Goal: Information Seeking & Learning: Learn about a topic

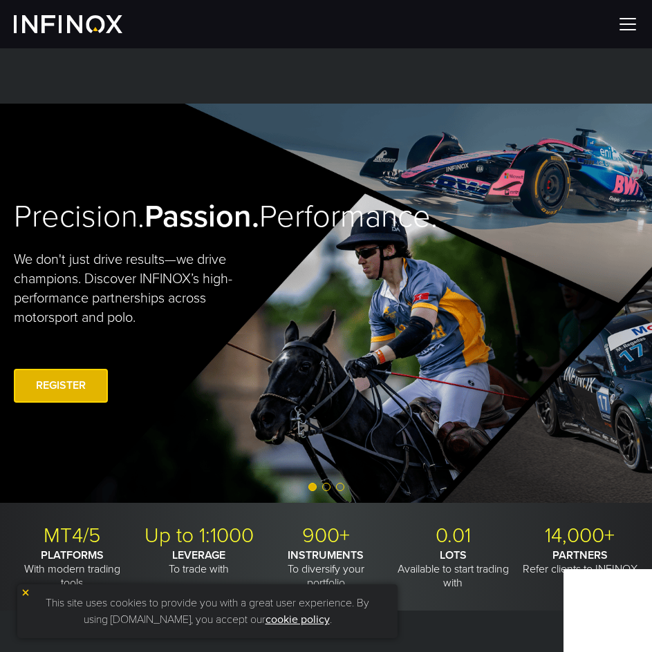
click at [626, 21] on img at bounding box center [627, 24] width 21 height 21
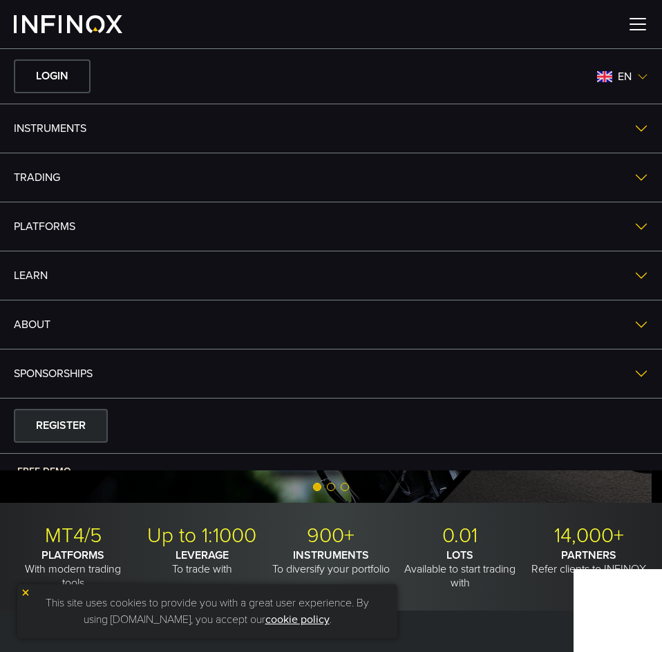
click at [626, 21] on div at bounding box center [331, 24] width 662 height 48
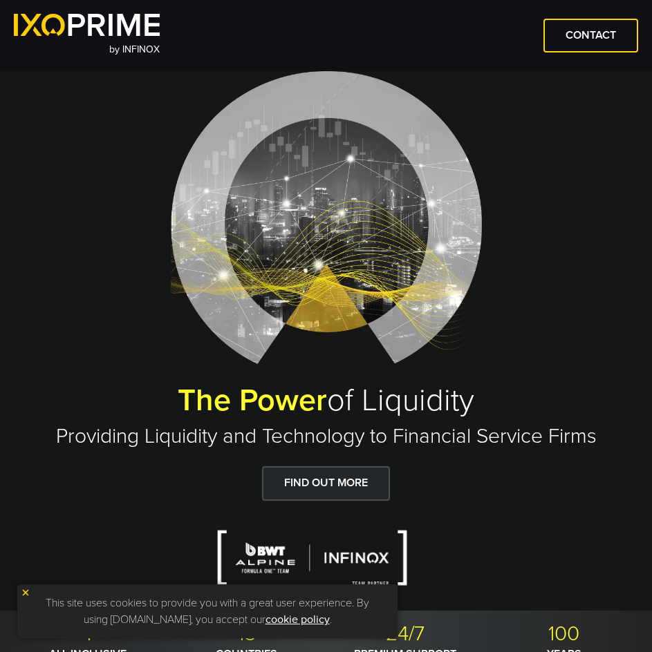
click at [482, 432] on h2 "Providing Liquidity and Technology to Financial Service Firms" at bounding box center [326, 437] width 624 height 26
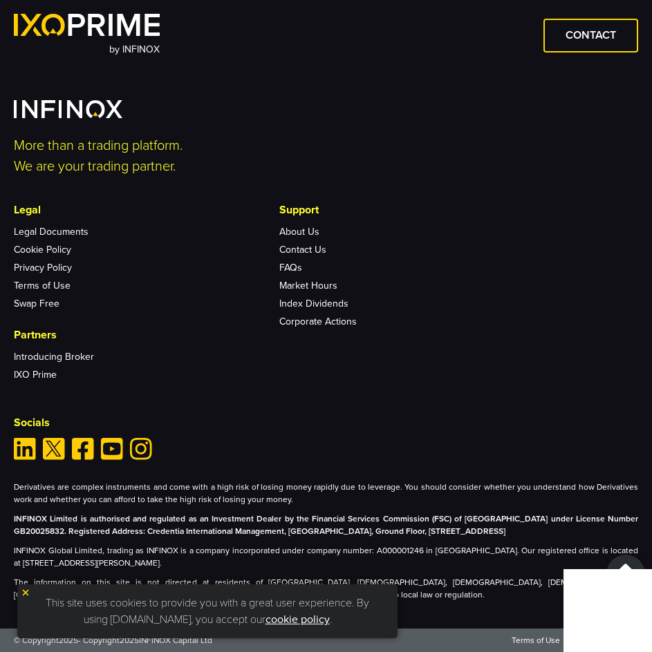
scroll to position [5074, 0]
drag, startPoint x: 10, startPoint y: 550, endPoint x: 100, endPoint y: 554, distance: 89.3
click at [100, 554] on div "More than a trading platform. We are your trading partner. Legal Legal Document…" at bounding box center [326, 350] width 652 height 501
click at [570, 532] on strong "INFINOX Limited is authorised and regulated as an Investment Dealer by the Fina…" at bounding box center [326, 525] width 624 height 22
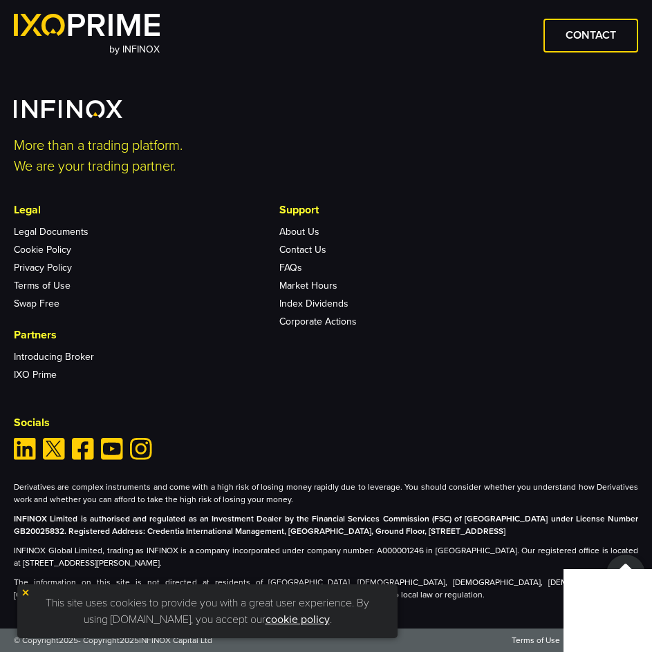
copy strong "Mauritius"
click at [26, 592] on img at bounding box center [26, 593] width 10 height 10
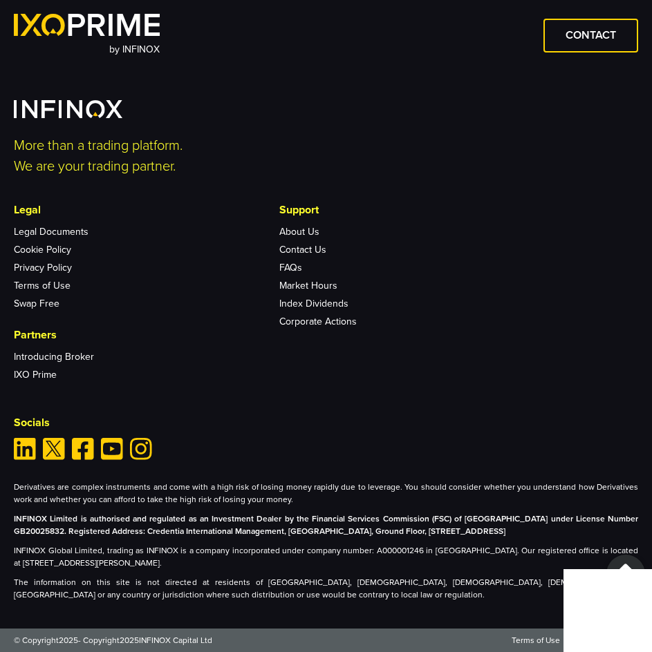
scroll to position [0, 0]
click at [275, 566] on p "INFINOX Global Limited, trading as INFINOX is a company incorporated under comp…" at bounding box center [326, 557] width 624 height 25
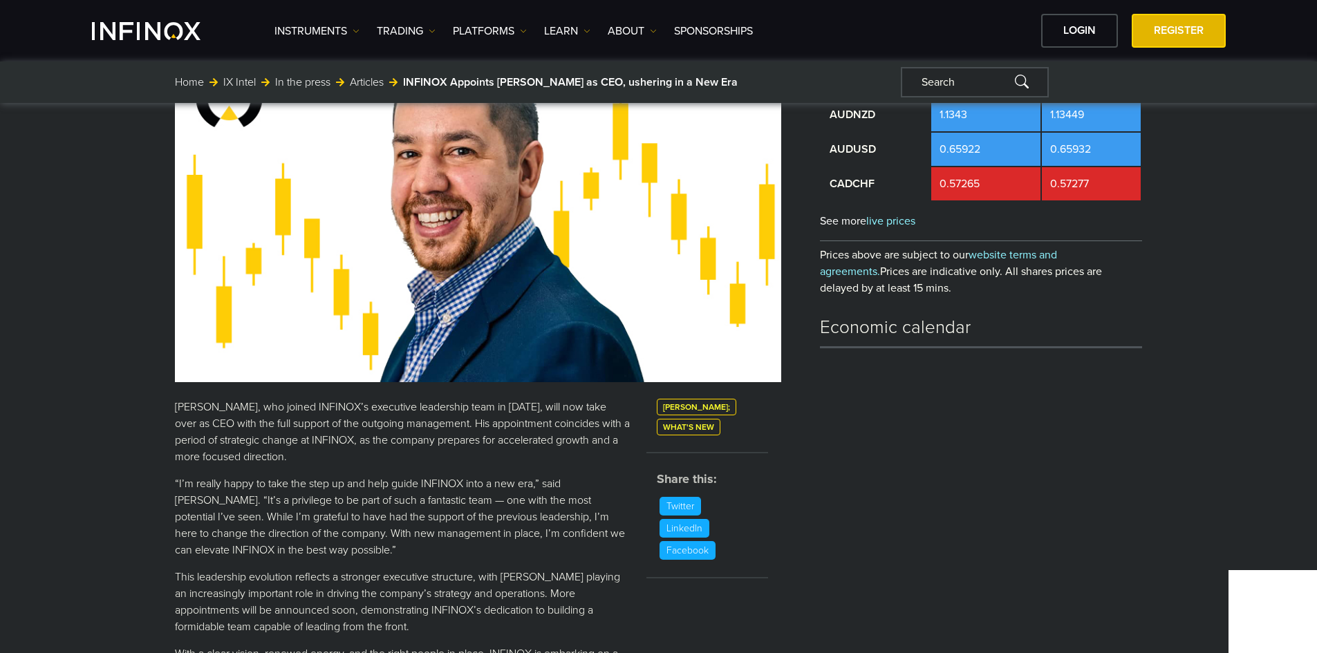
scroll to position [233, 0]
